Goal: Information Seeking & Learning: Learn about a topic

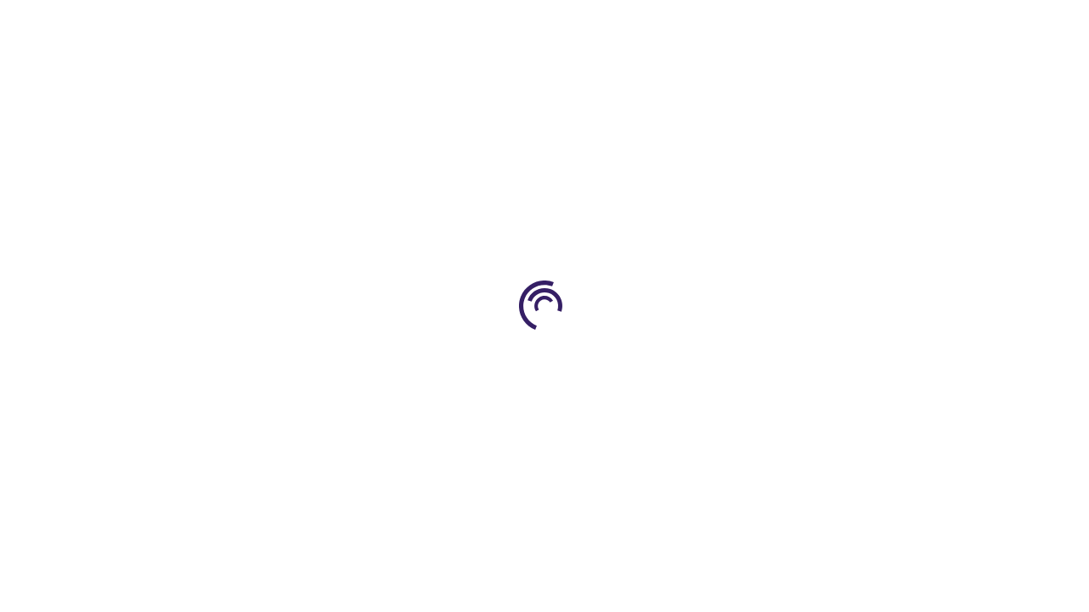
scroll to position [2246, 0]
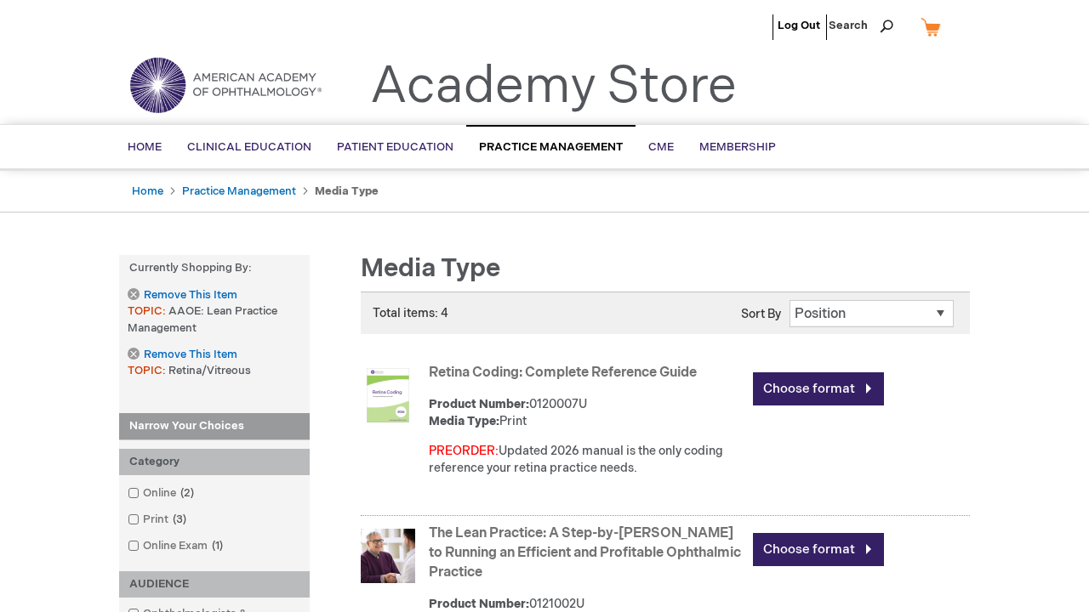
scroll to position [2604, 0]
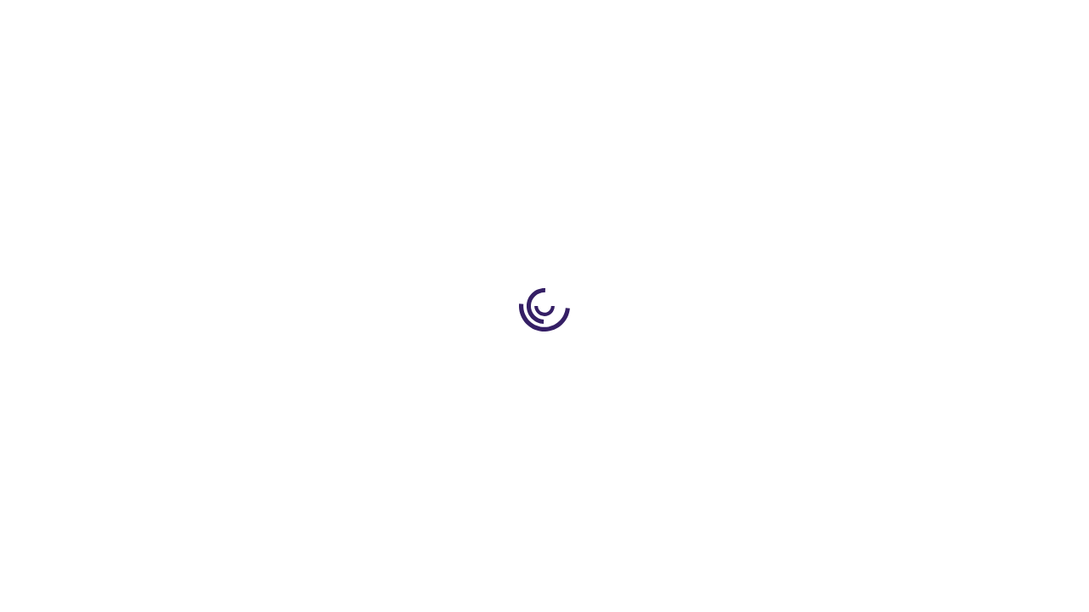
scroll to position [771, 0]
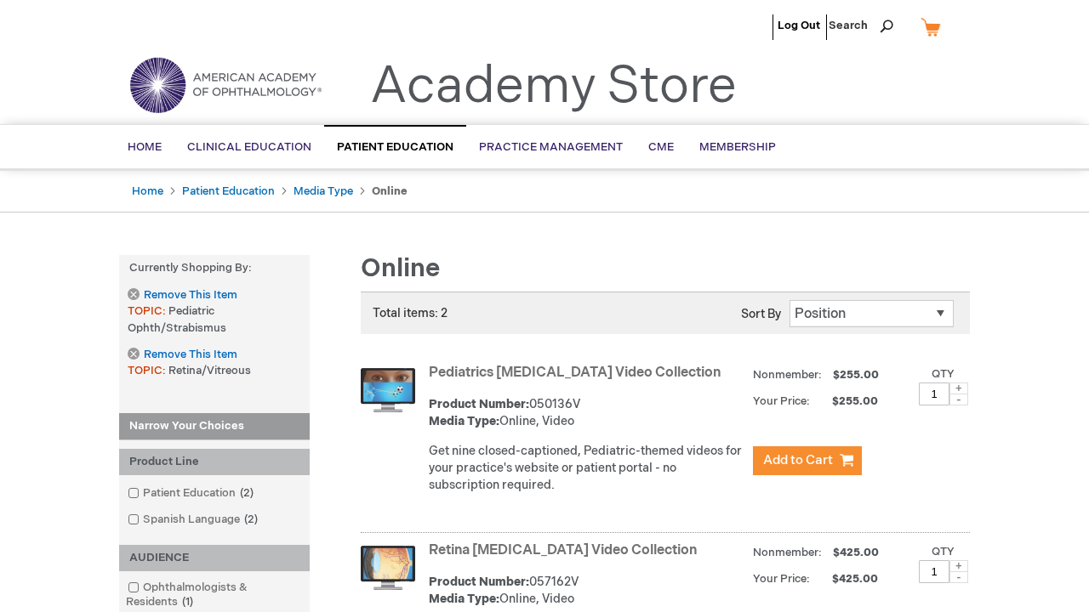
scroll to position [584, 0]
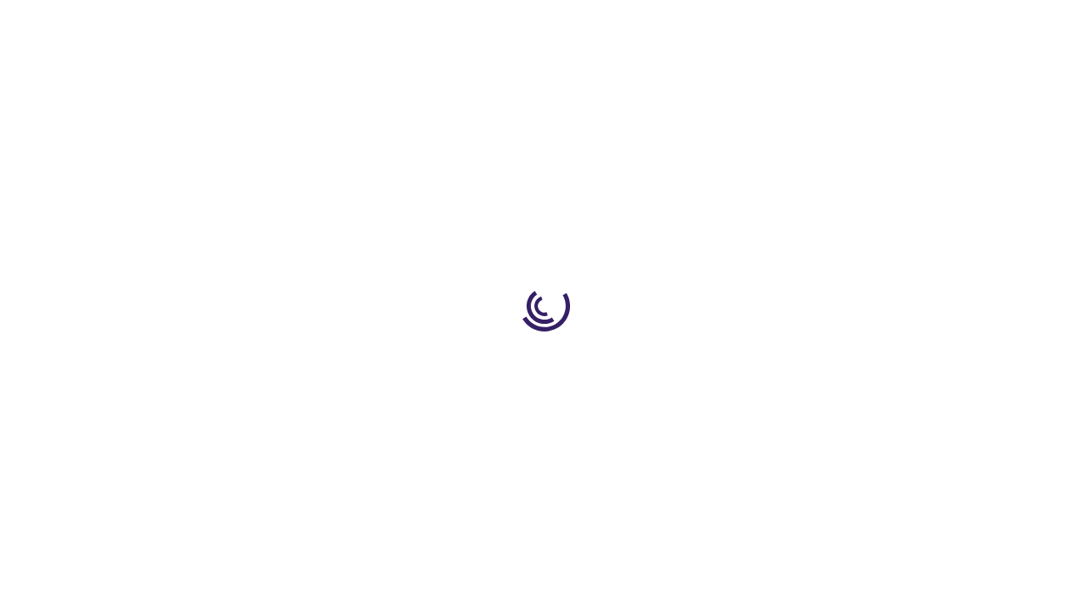
scroll to position [438, 0]
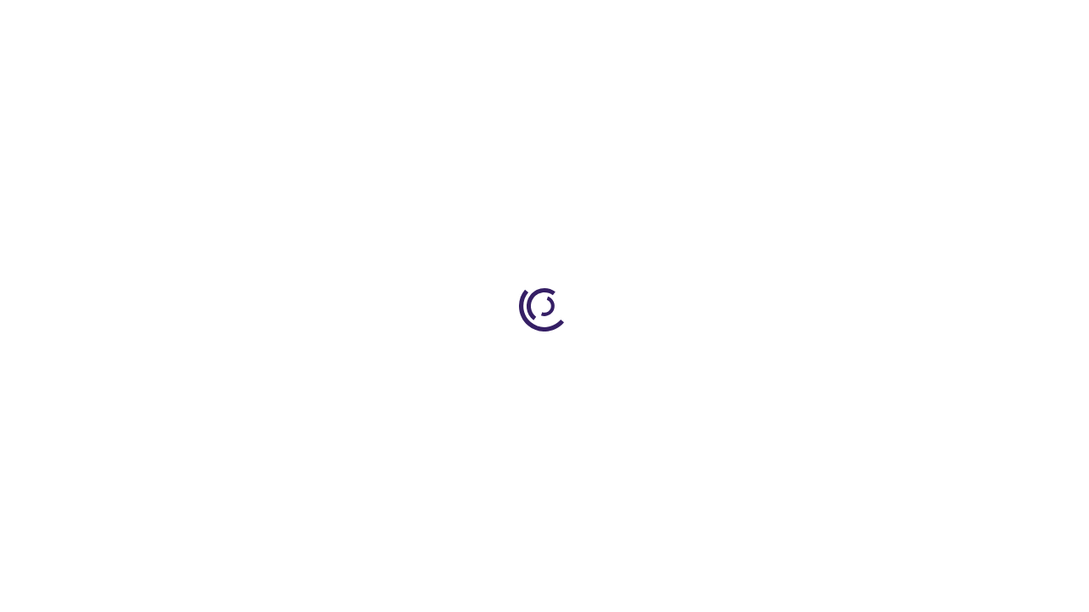
scroll to position [223, 0]
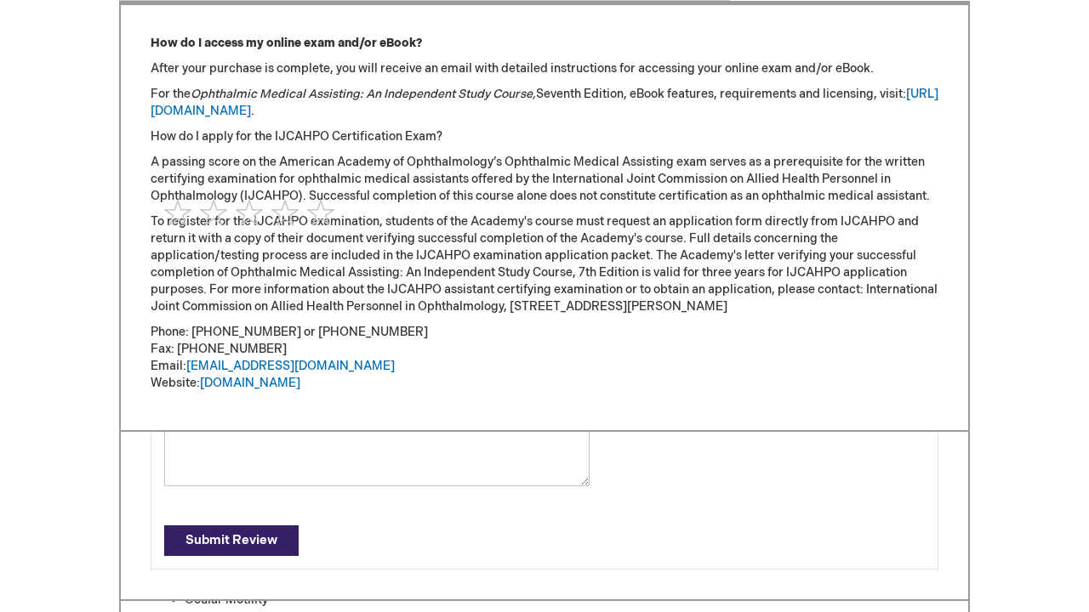
scroll to position [2346, 0]
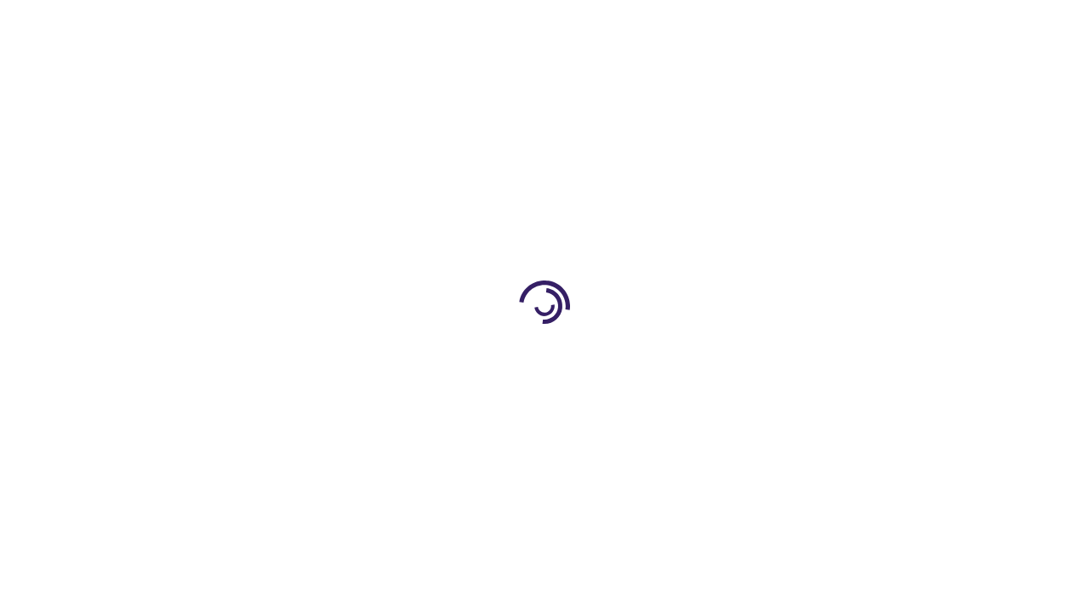
scroll to position [4614, 0]
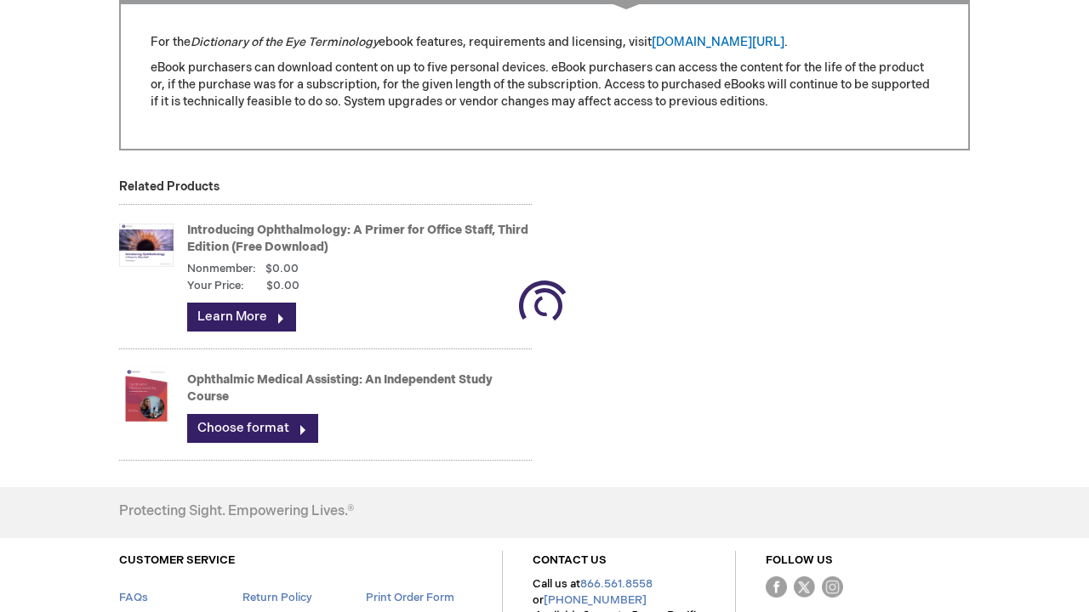
type input "0"
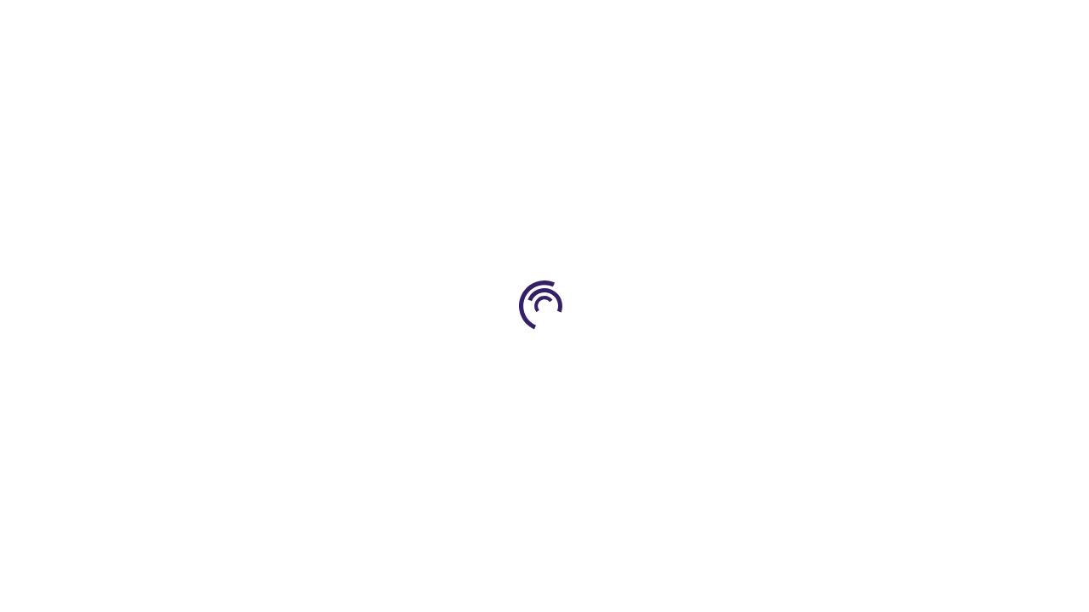
scroll to position [14, 0]
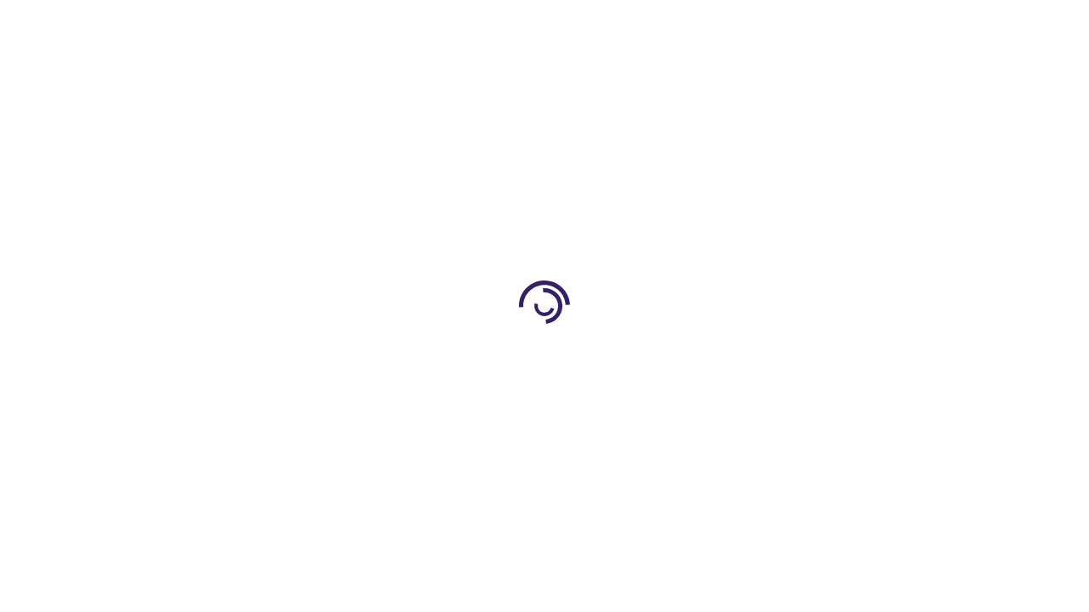
scroll to position [419, 0]
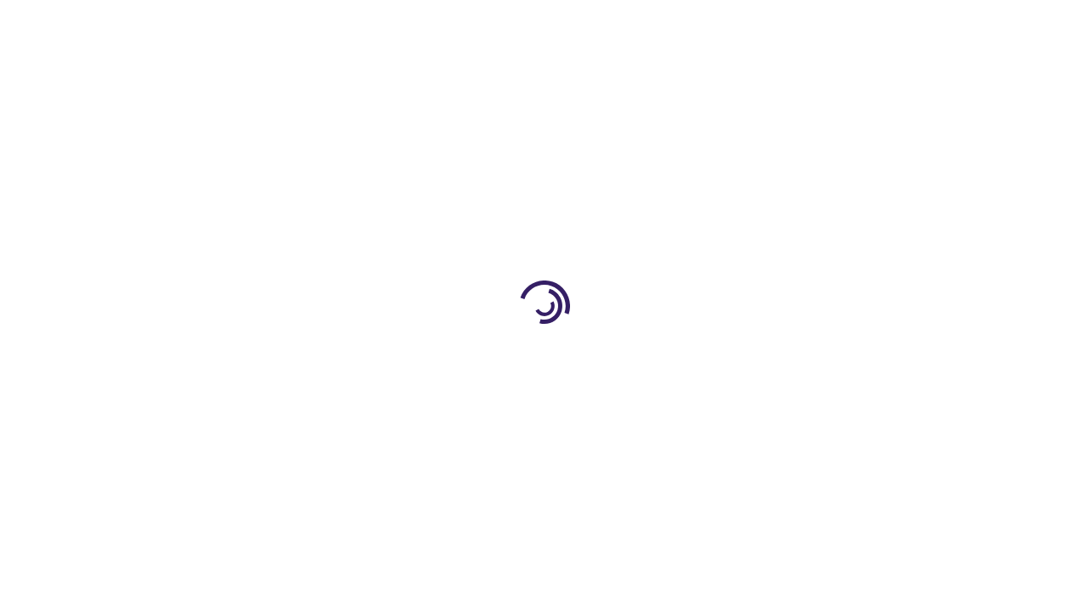
scroll to position [376, 0]
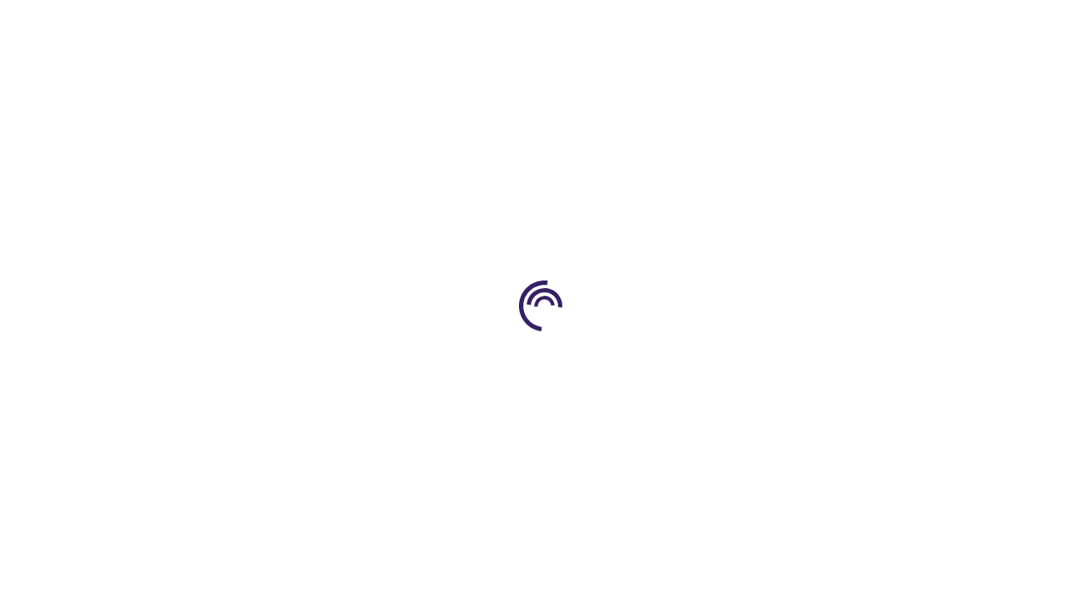
scroll to position [461, 0]
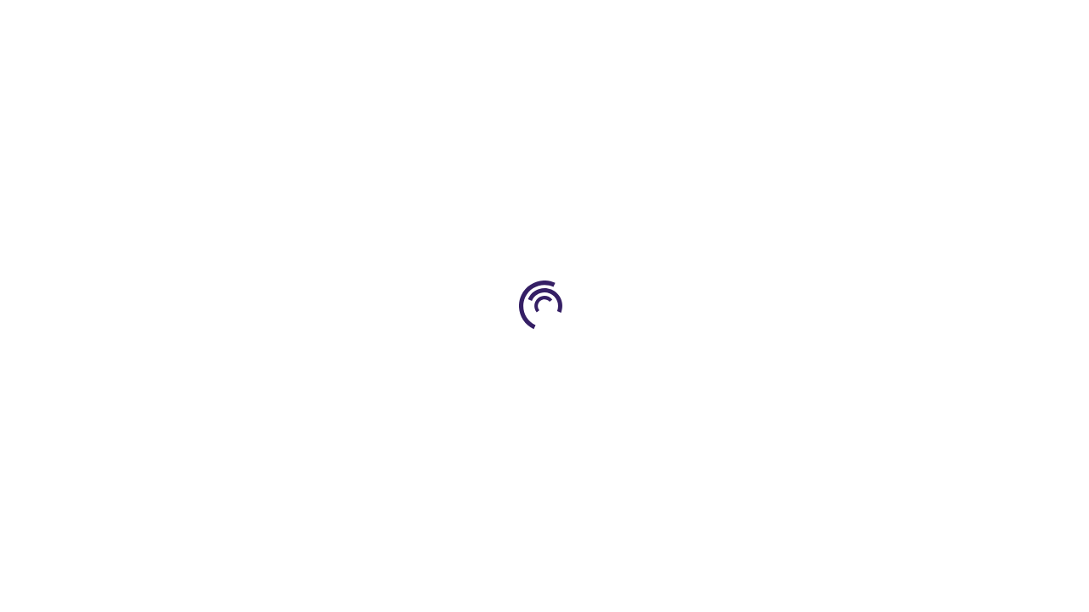
scroll to position [1323, 0]
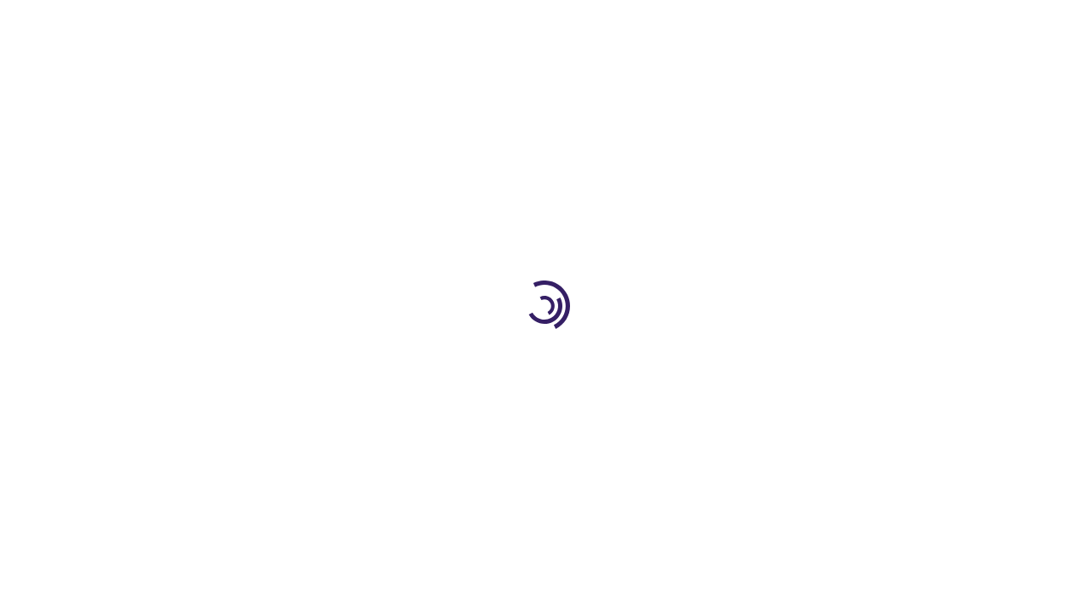
scroll to position [1889, 0]
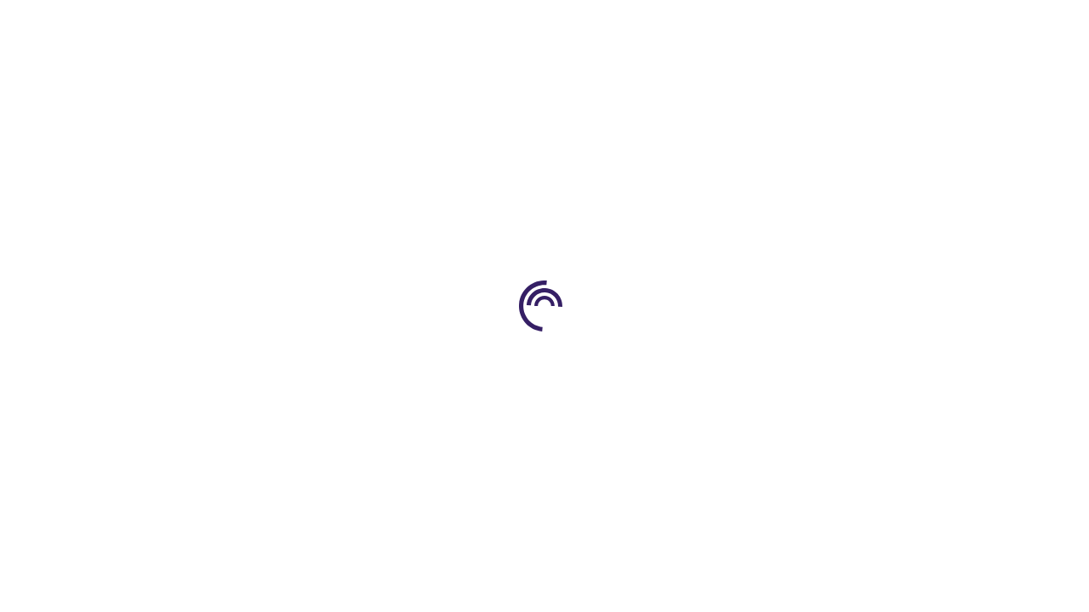
scroll to position [2636, 0]
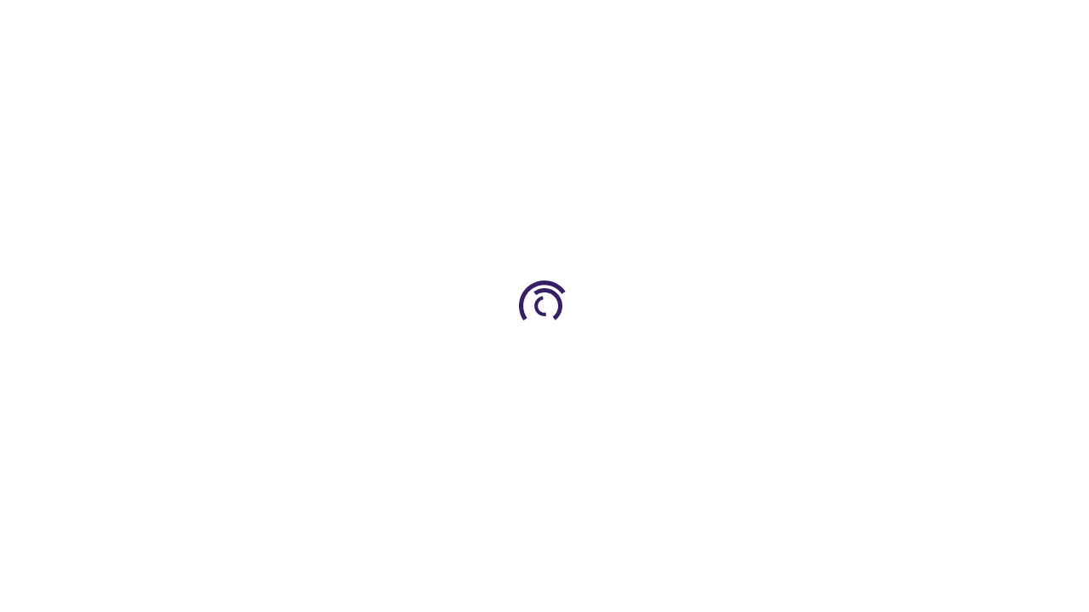
scroll to position [869, 0]
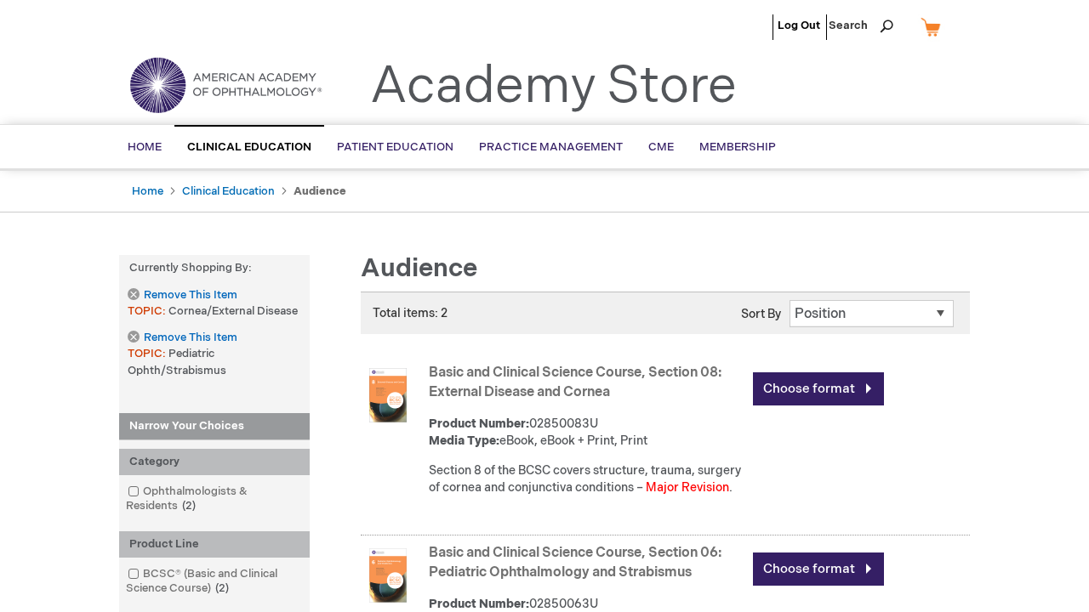
scroll to position [1971, 0]
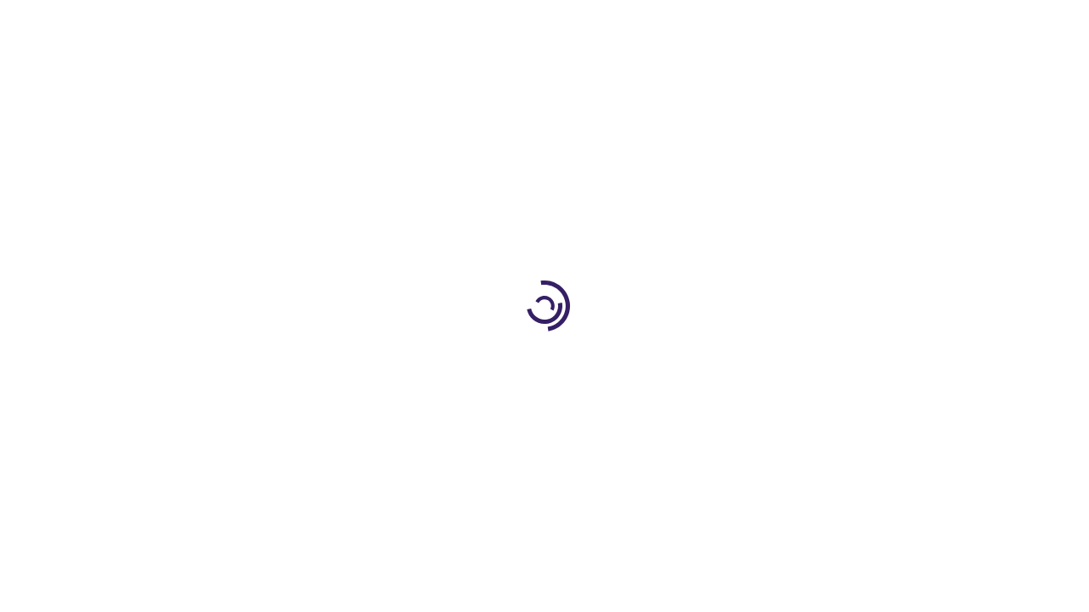
scroll to position [1054, 0]
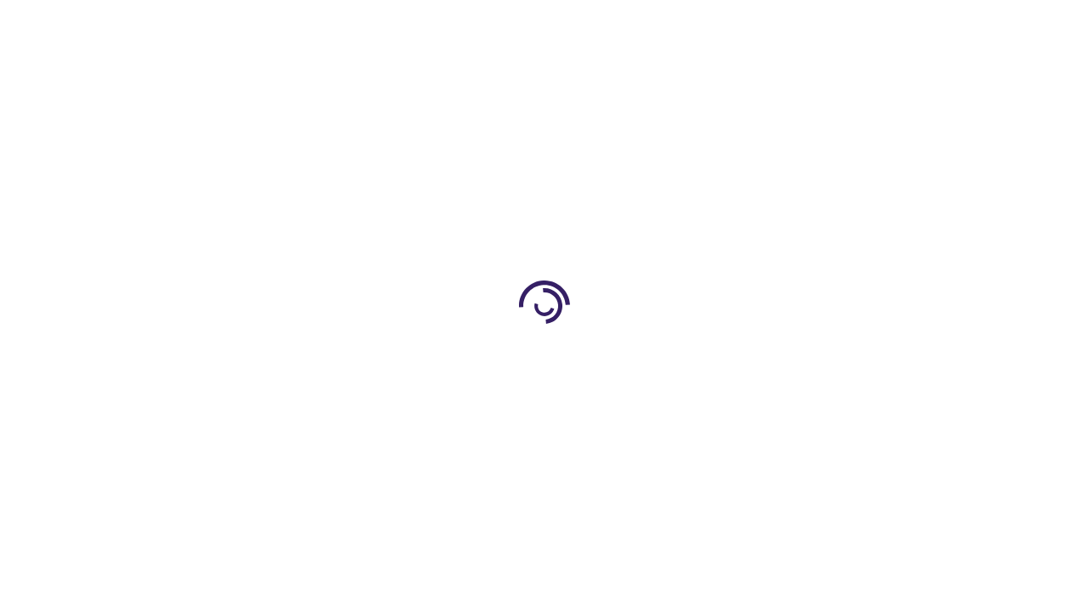
scroll to position [765, 0]
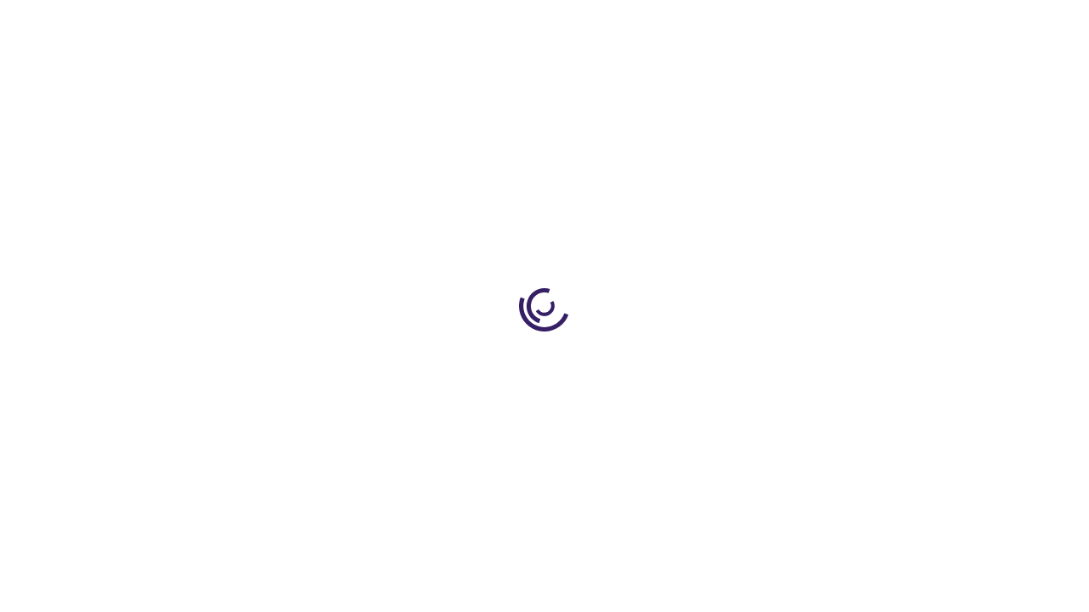
scroll to position [3646, 0]
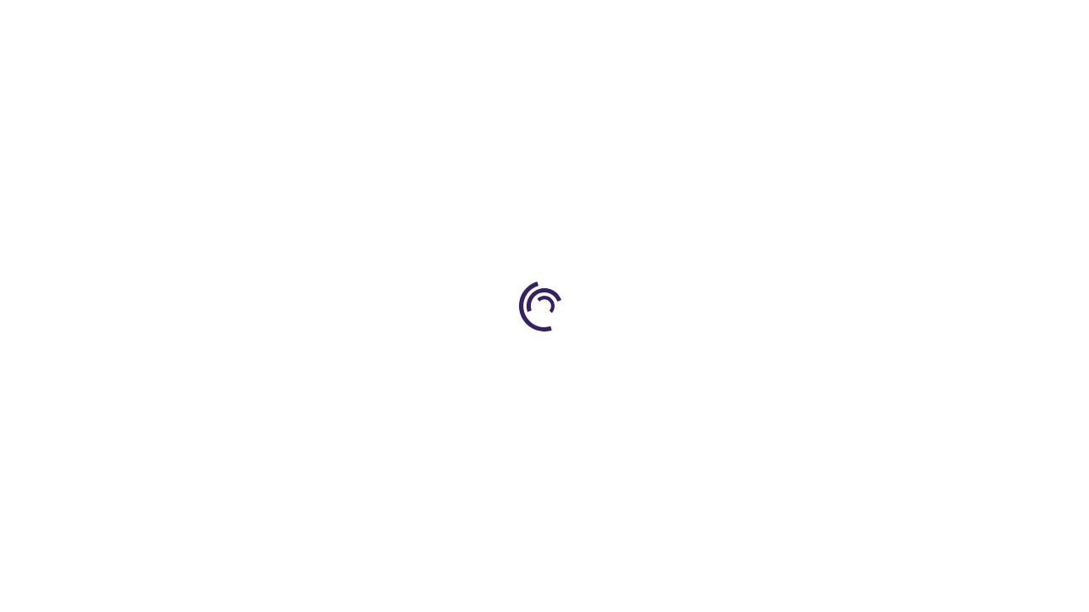
scroll to position [3689, 0]
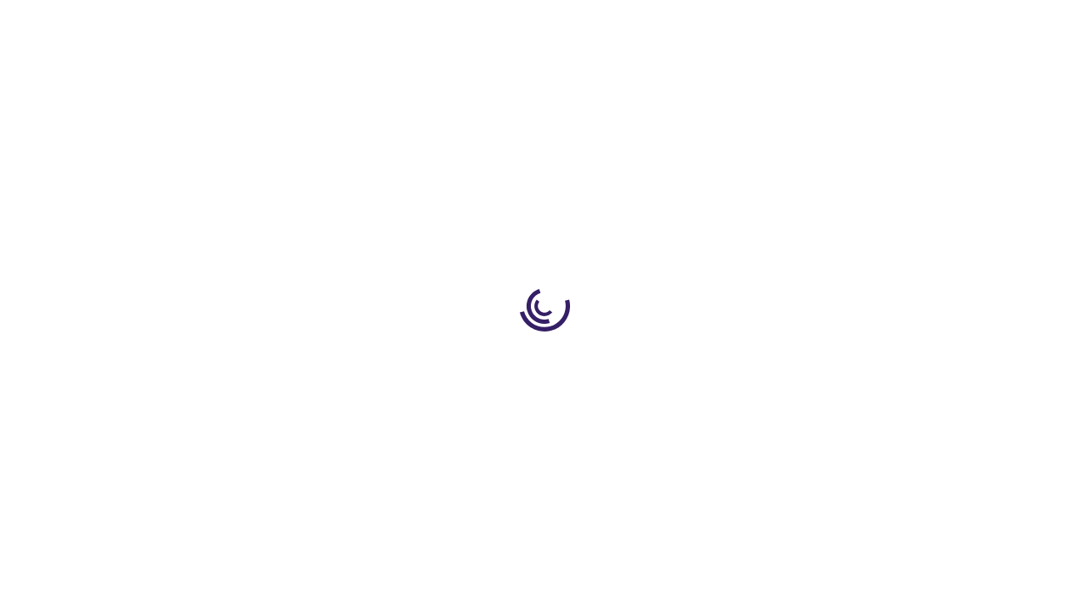
scroll to position [2838, 0]
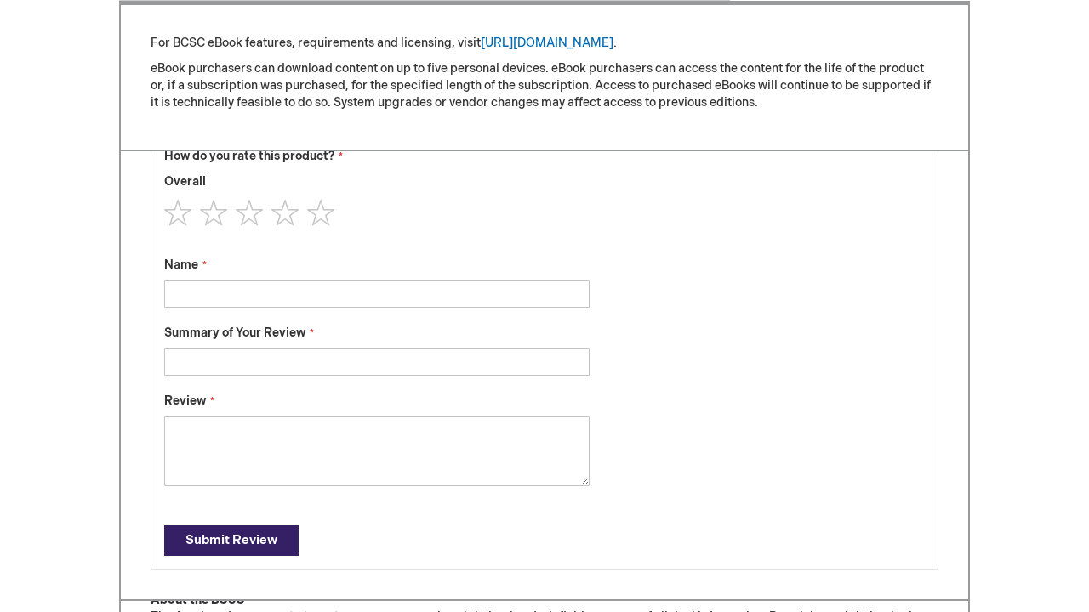
scroll to position [1703, 0]
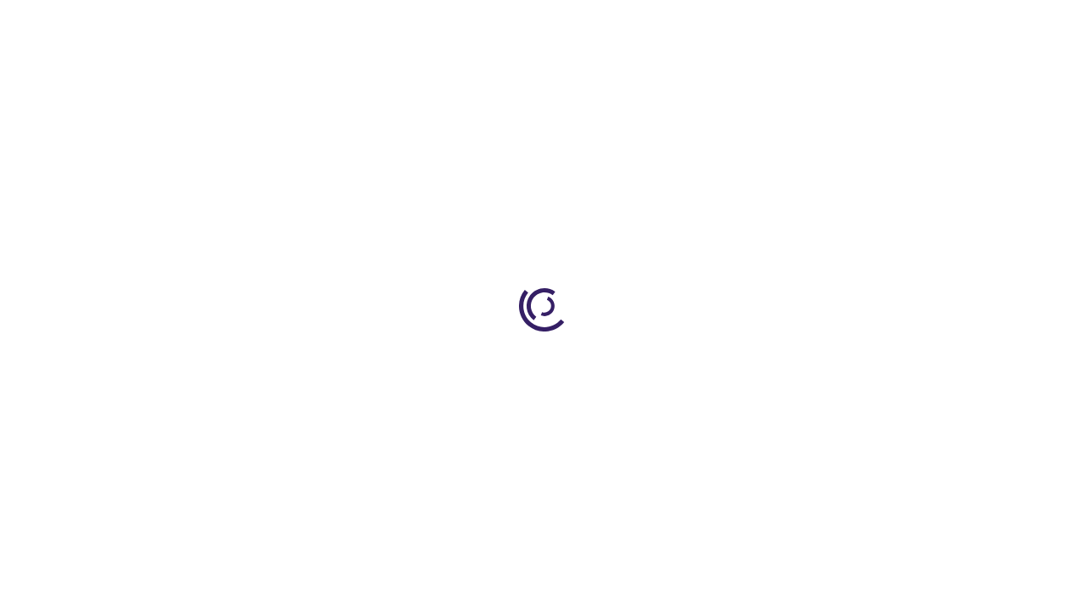
scroll to position [14, 0]
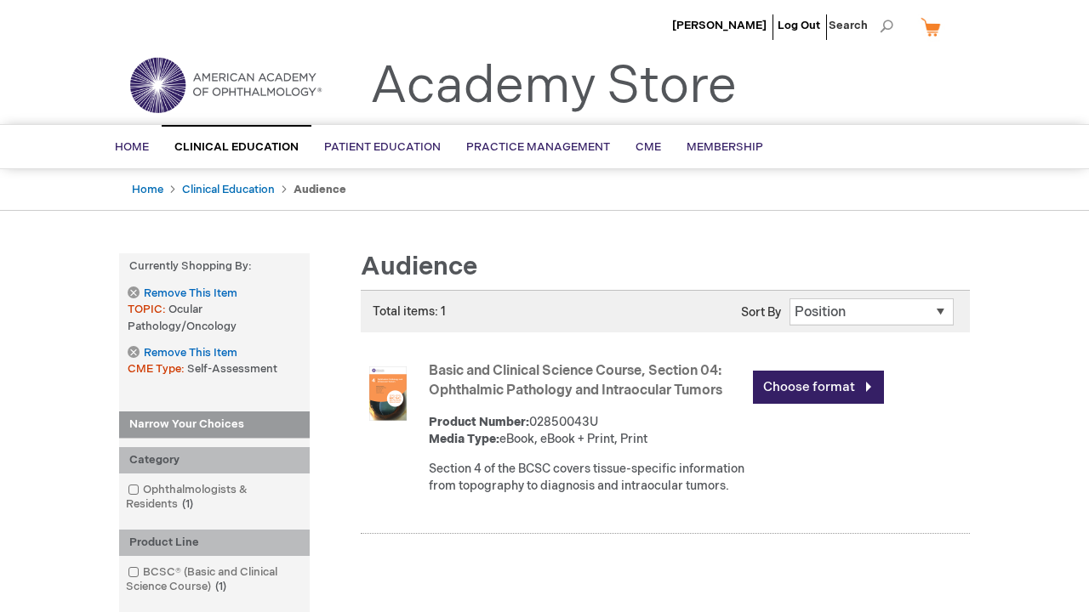
scroll to position [904, 0]
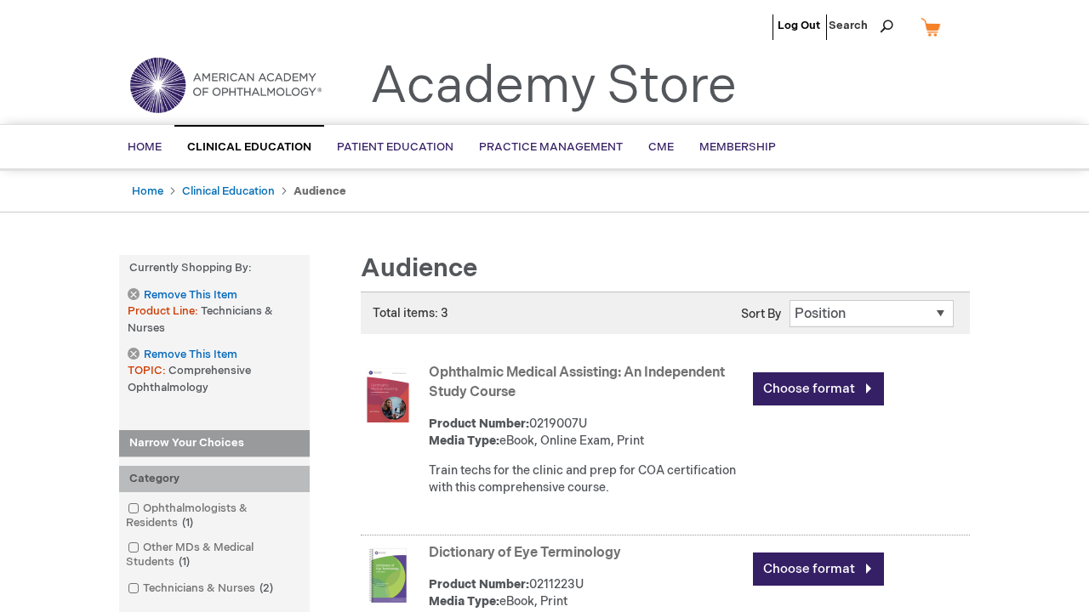
scroll to position [894, 0]
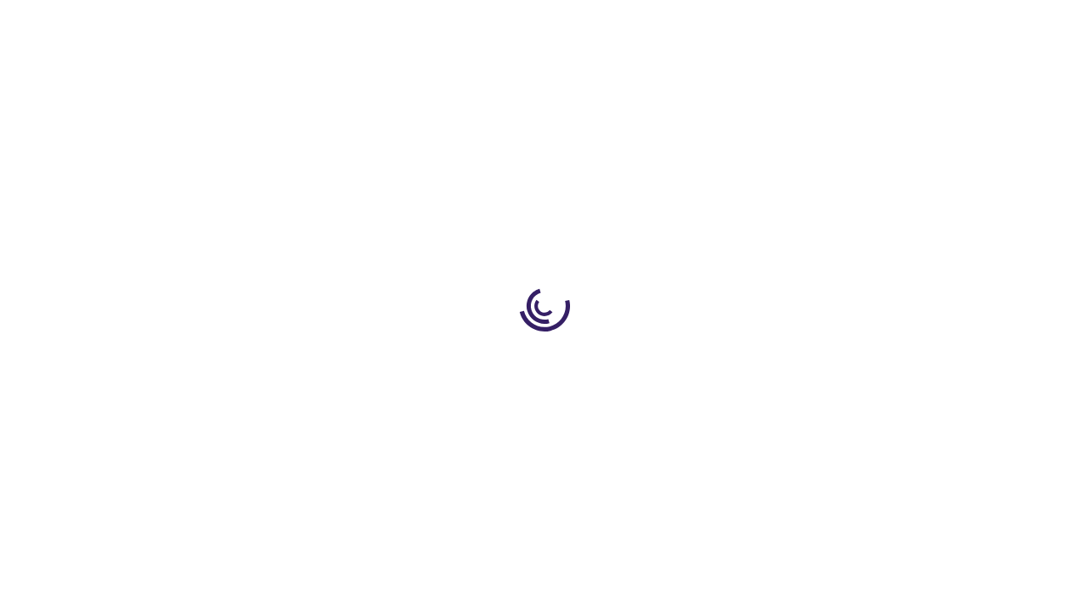
scroll to position [871, 0]
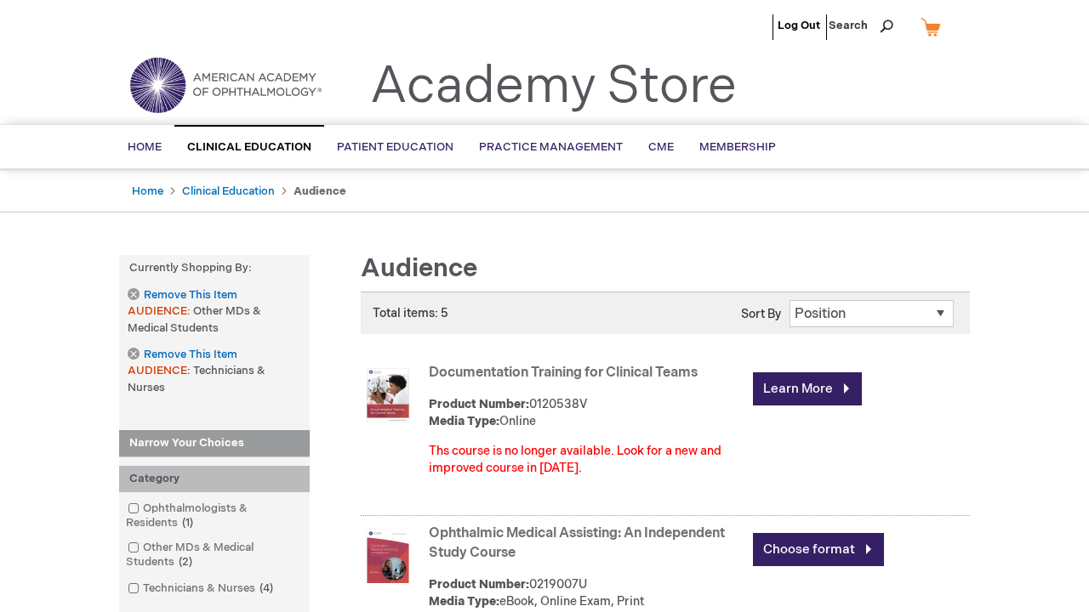
scroll to position [2661, 0]
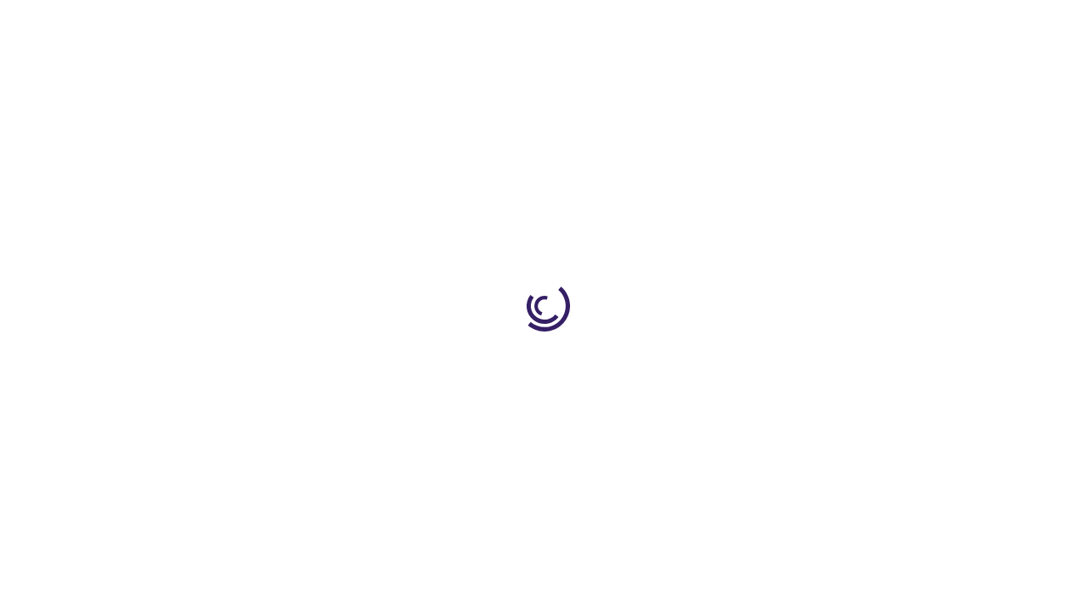
scroll to position [969, 0]
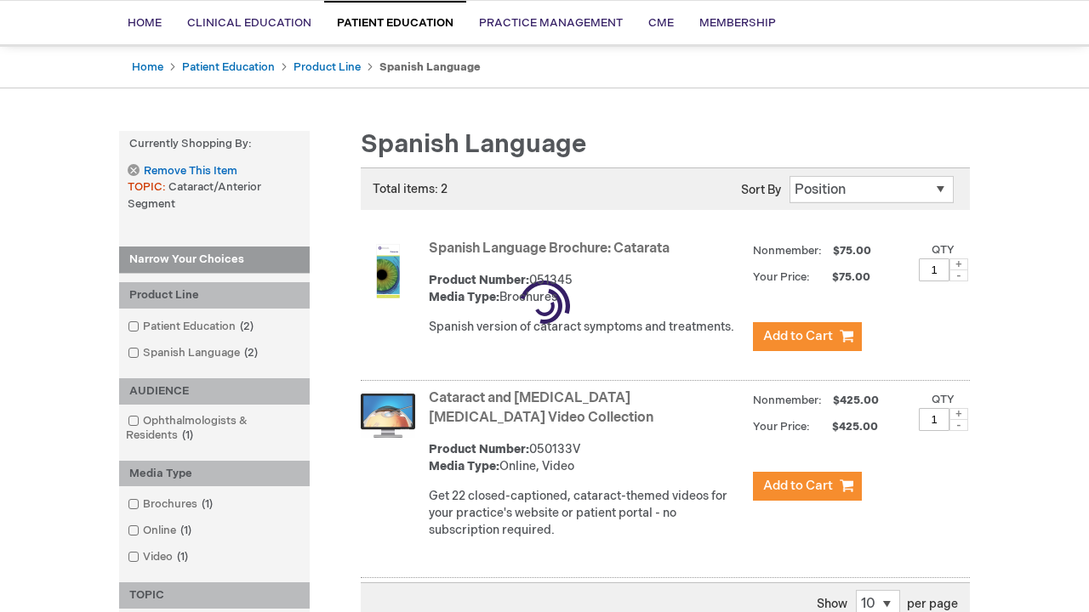
scroll to position [621, 0]
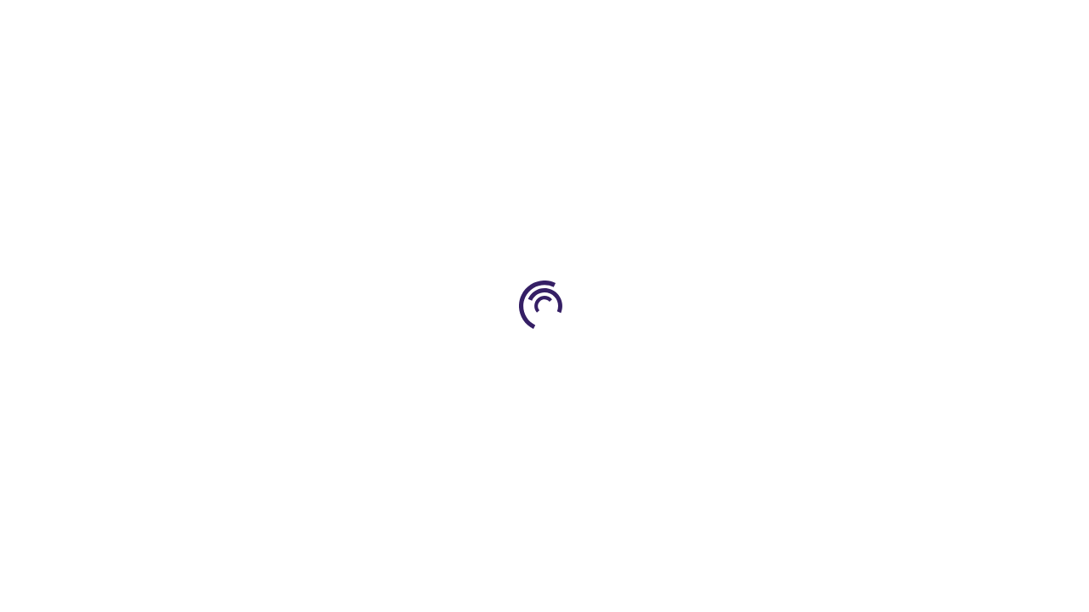
scroll to position [3189, 0]
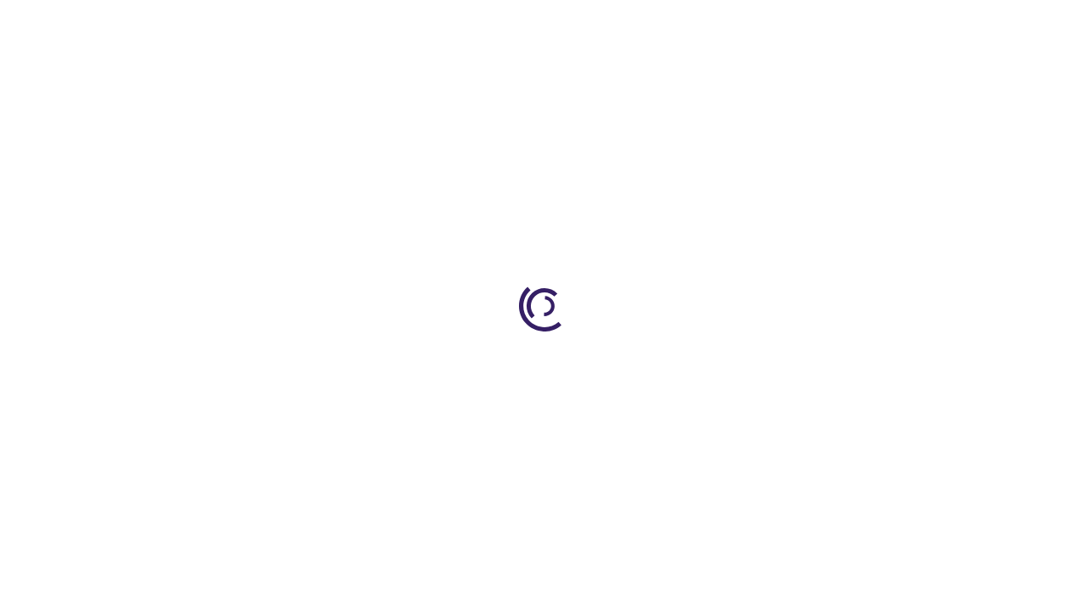
scroll to position [405, 0]
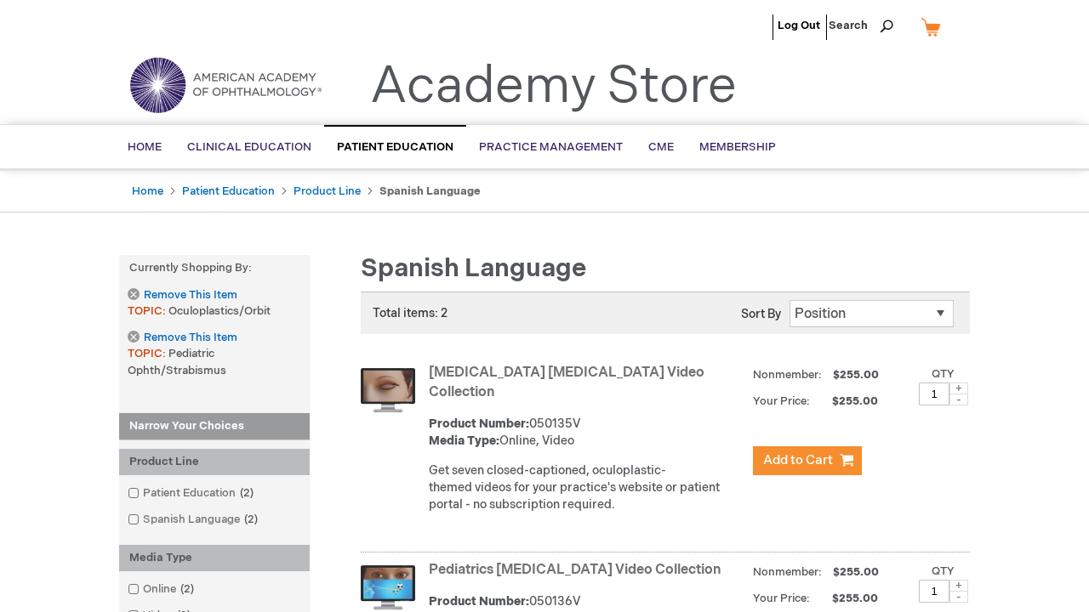
scroll to position [554, 0]
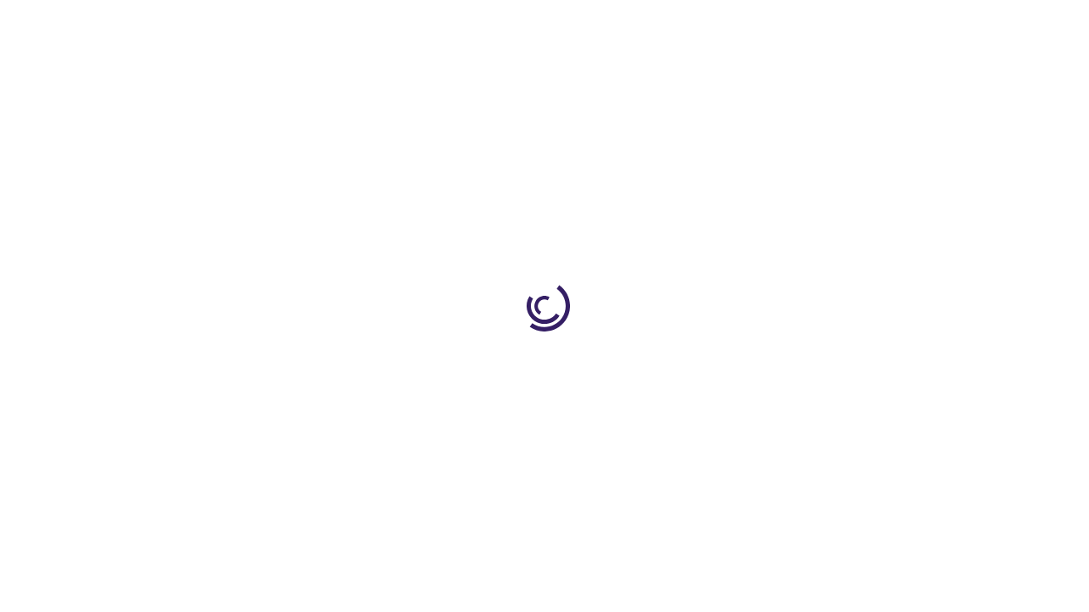
scroll to position [588, 0]
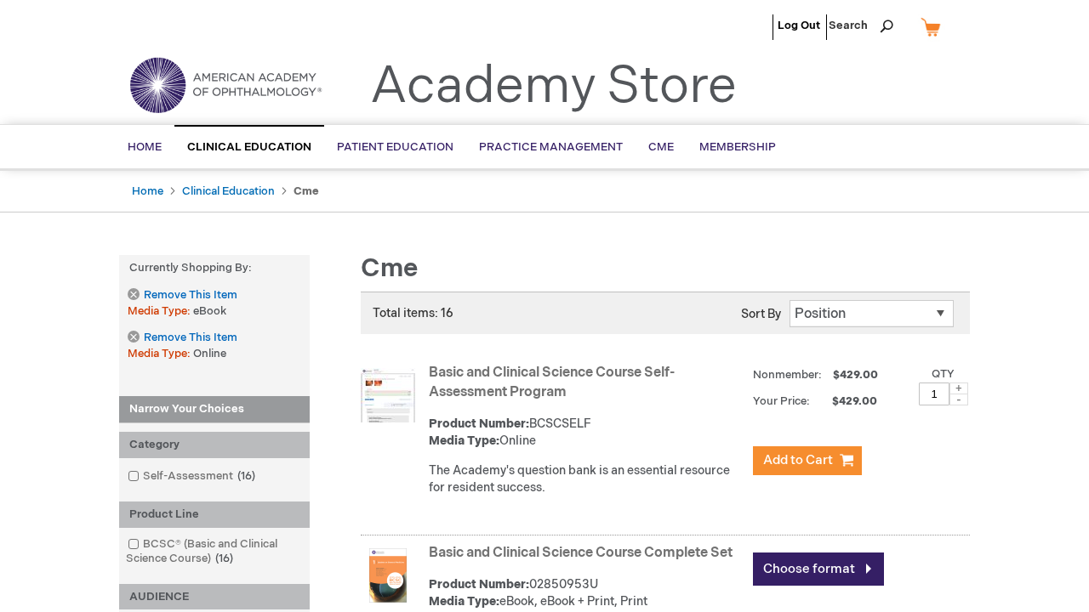
scroll to position [2197, 0]
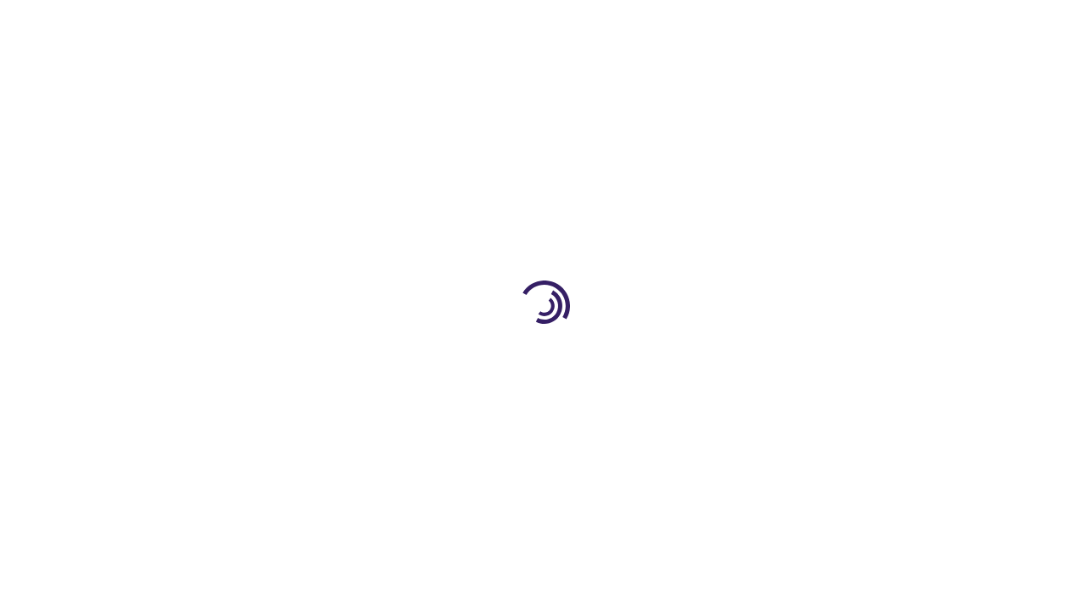
scroll to position [1991, 0]
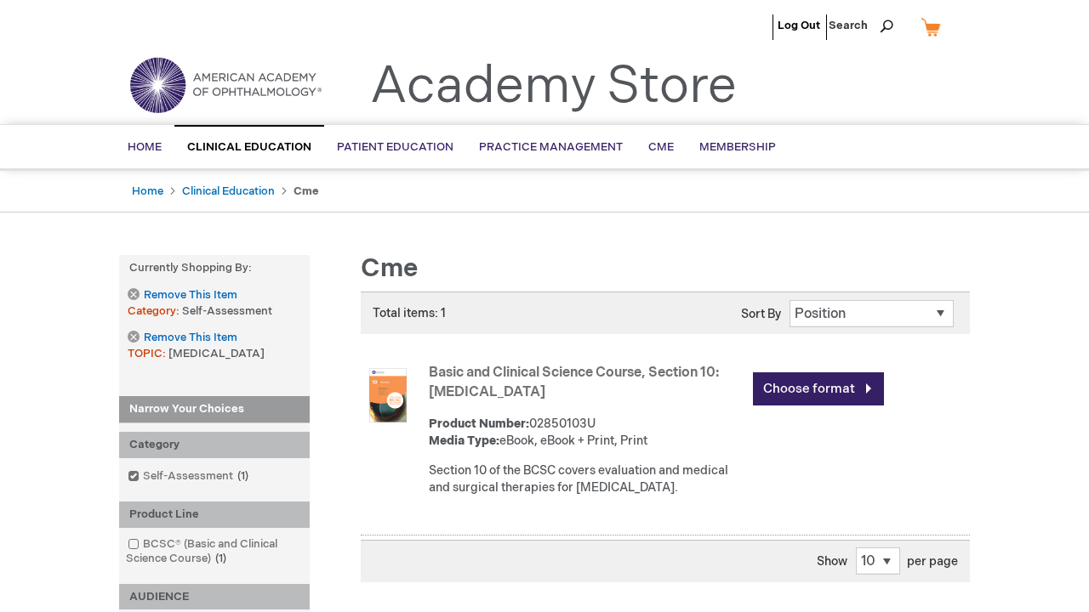
scroll to position [2360, 0]
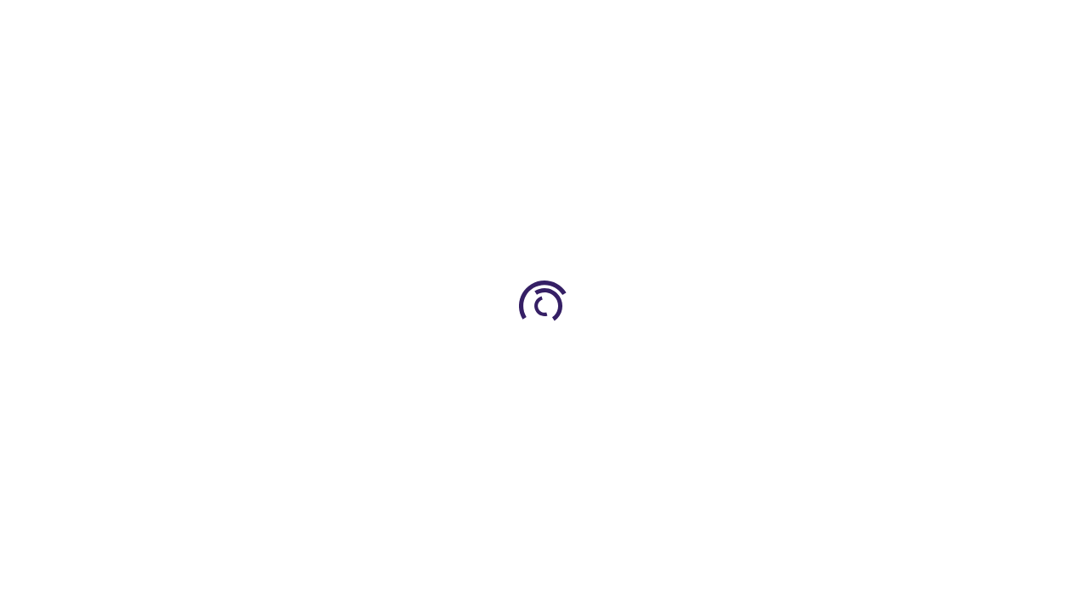
scroll to position [472, 0]
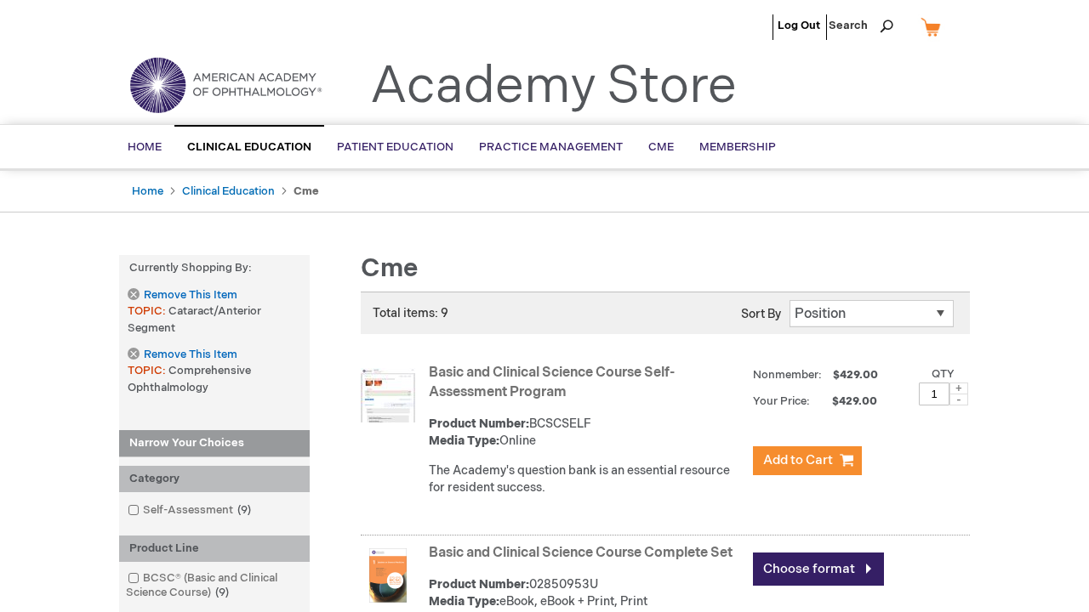
scroll to position [2362, 0]
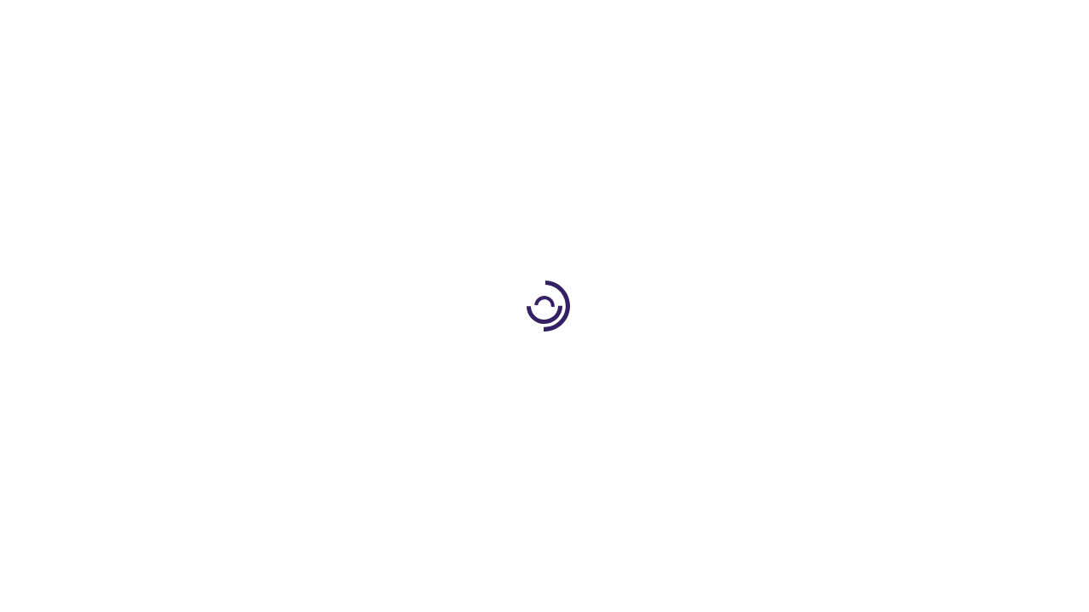
scroll to position [1767, 0]
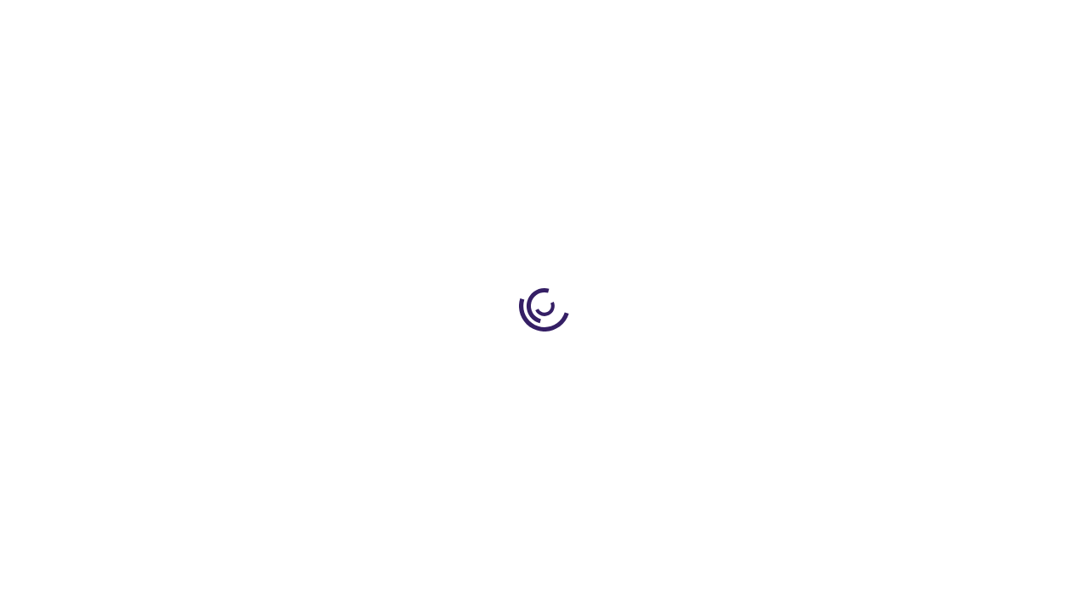
scroll to position [438, 0]
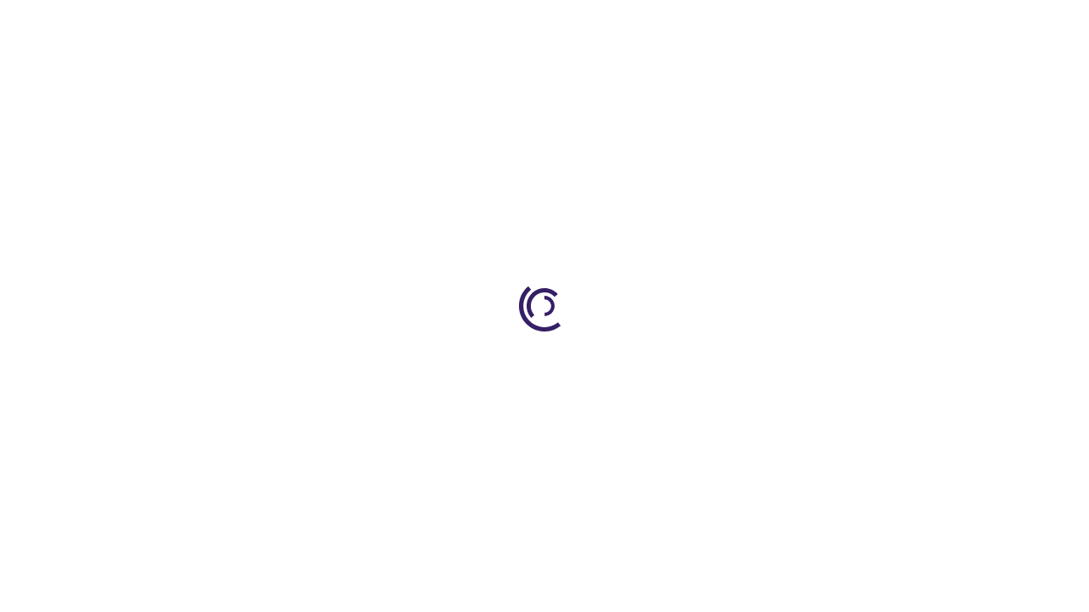
scroll to position [2427, 0]
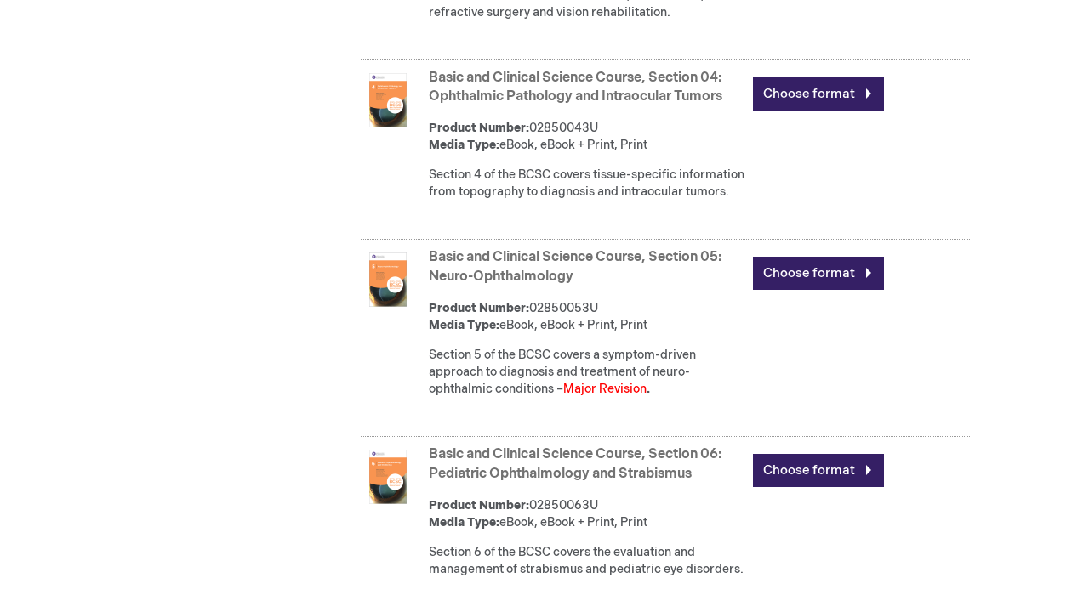
scroll to position [3432, 0]
